Goal: Task Accomplishment & Management: Manage account settings

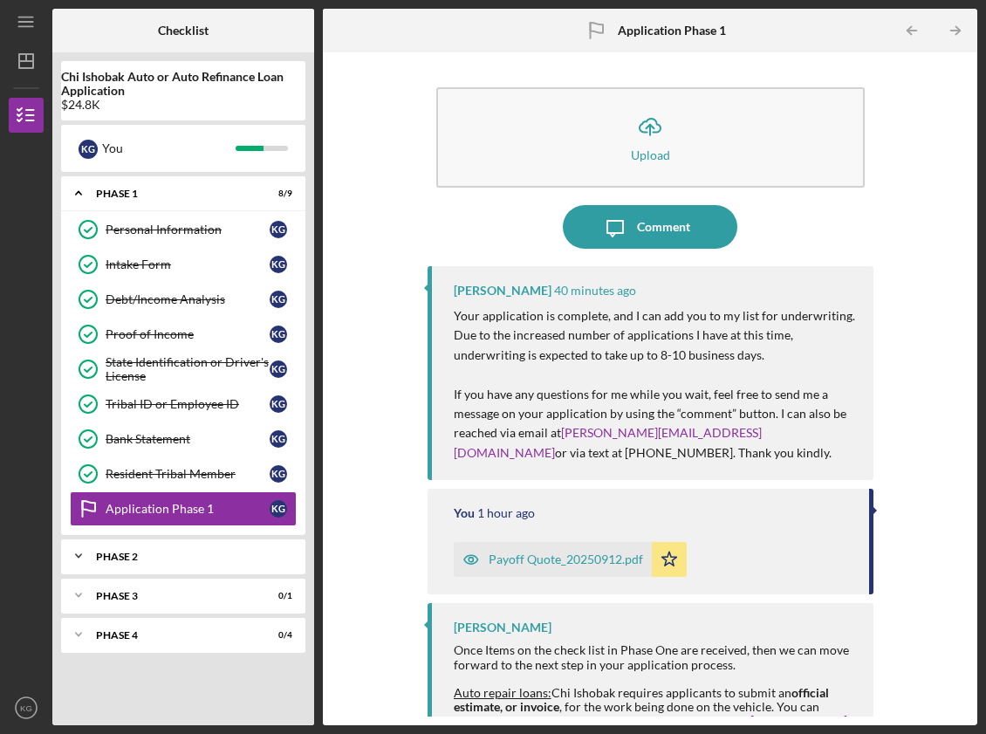
click at [91, 558] on icon "Icon/Expander" at bounding box center [78, 555] width 35 height 35
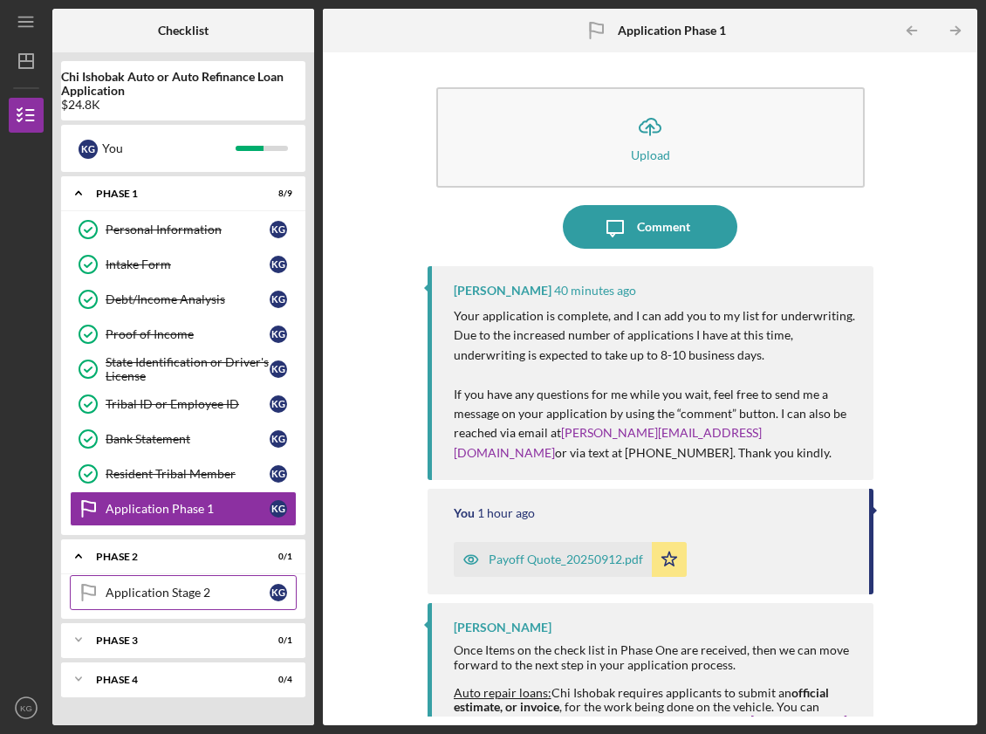
click at [168, 589] on div "Application Stage 2" at bounding box center [188, 592] width 164 height 14
